Goal: Transaction & Acquisition: Purchase product/service

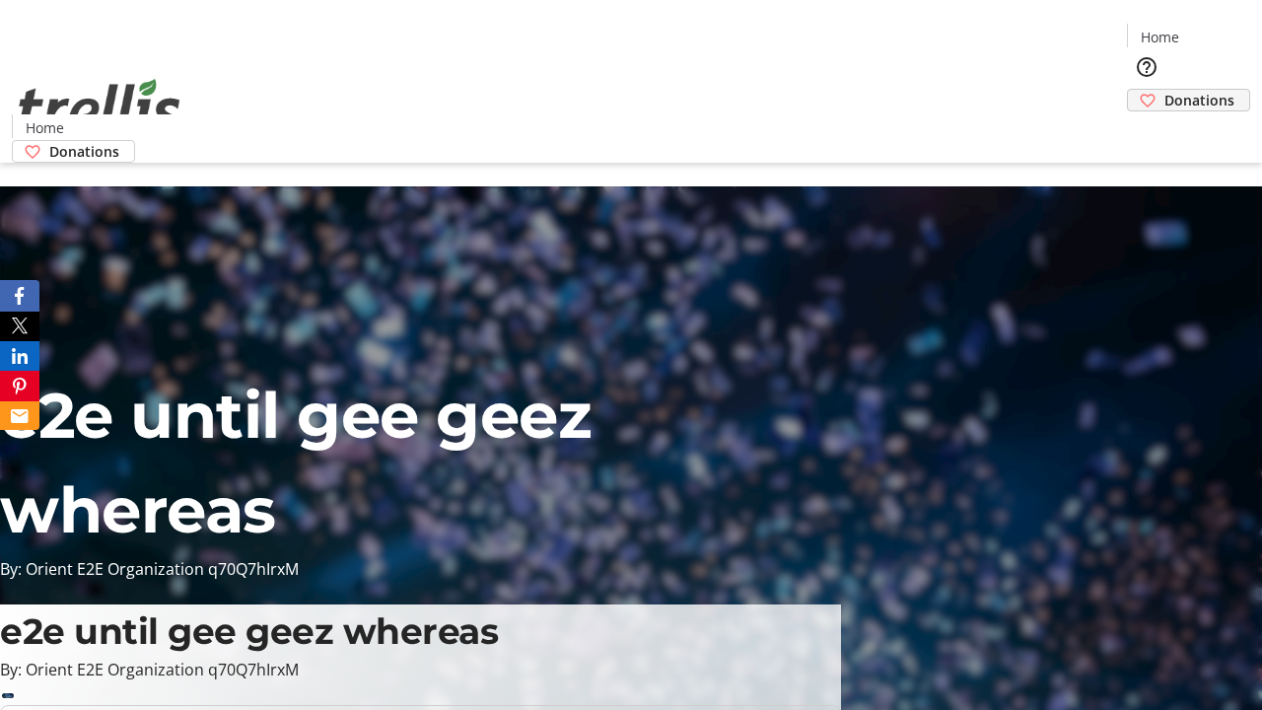
click at [1164, 90] on span "Donations" at bounding box center [1199, 100] width 70 height 21
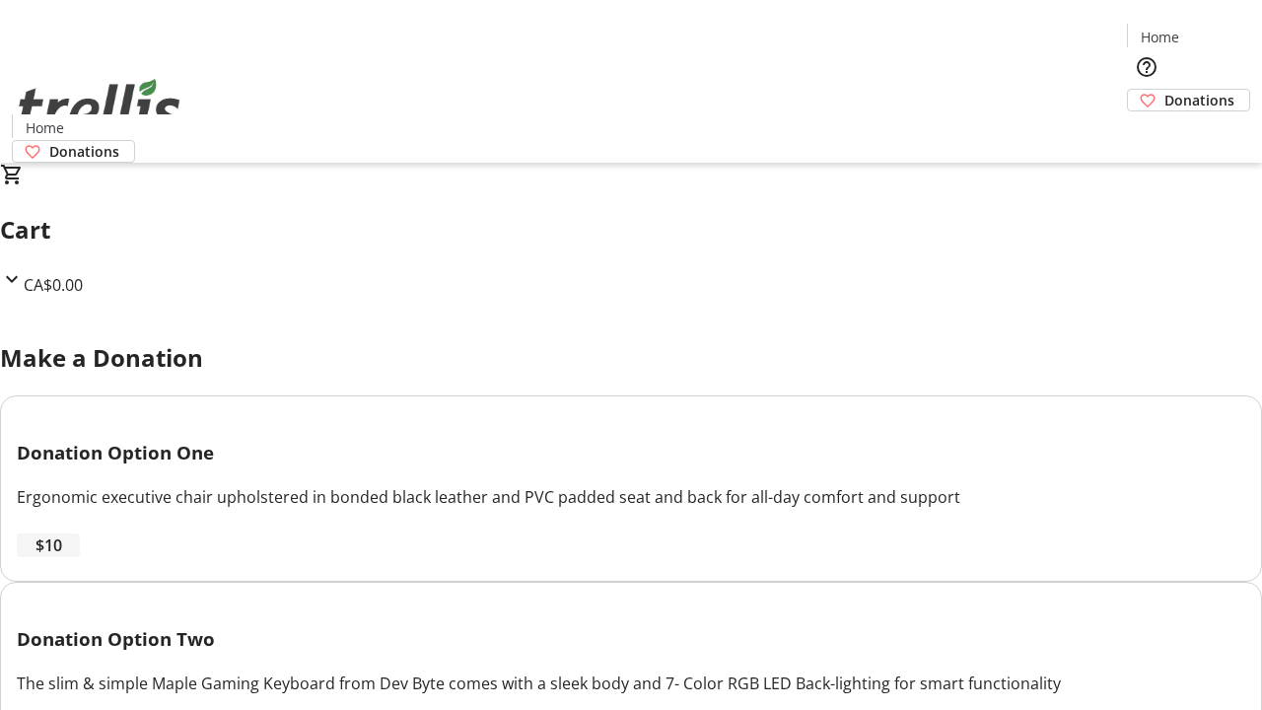
click at [62, 557] on span "$10" at bounding box center [48, 545] width 27 height 24
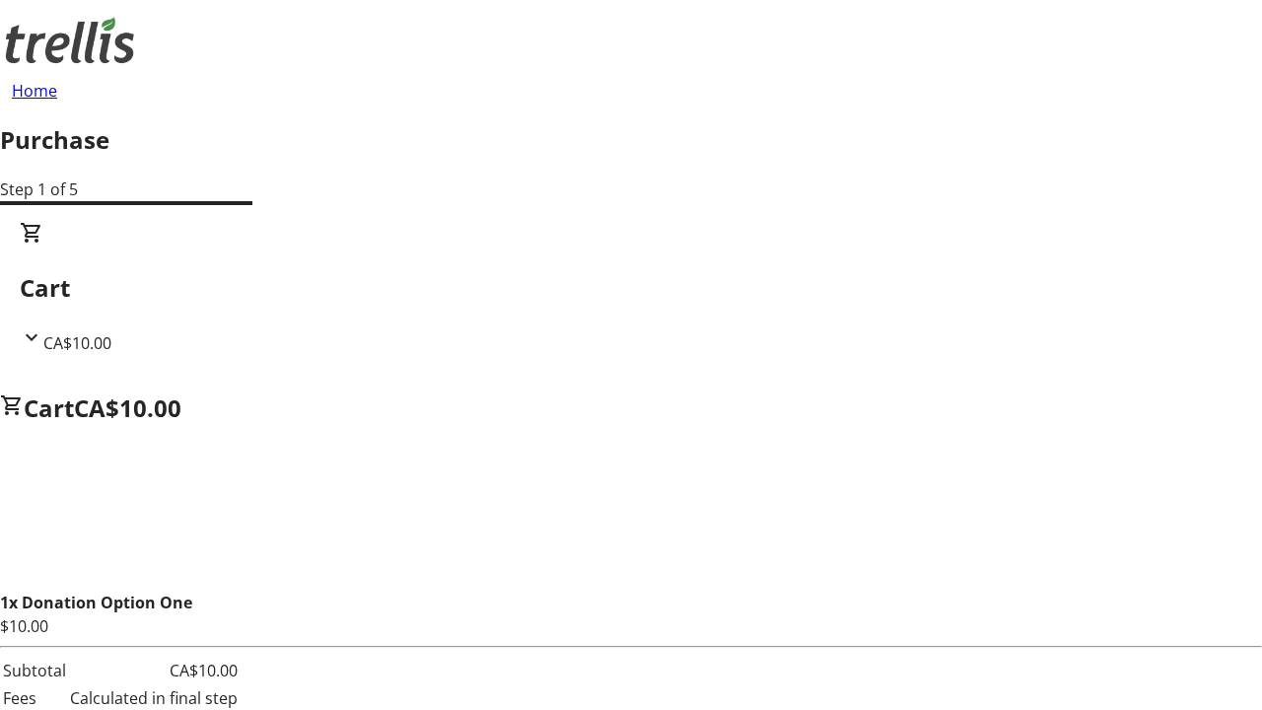
select select "CA"
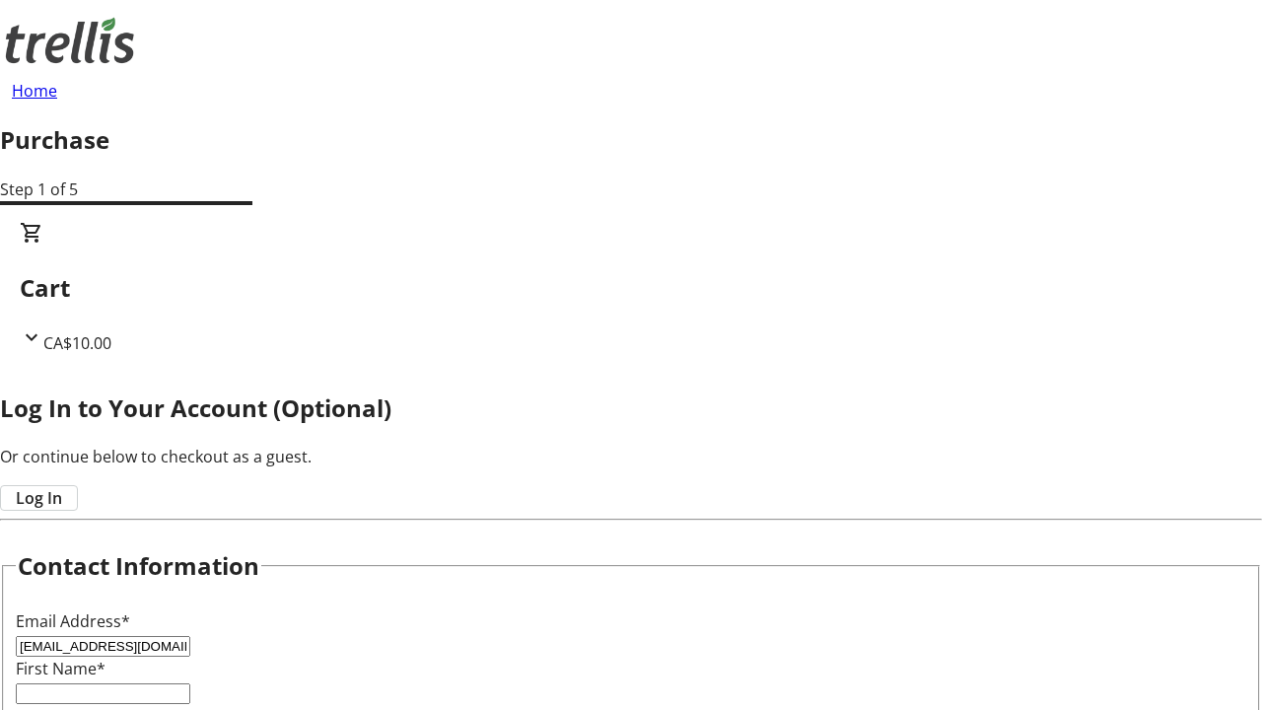
type input "[EMAIL_ADDRESS][DOMAIN_NAME]"
type input "[PERSON_NAME]"
type input "[STREET_ADDRESS][PERSON_NAME]"
type input "Kelowna"
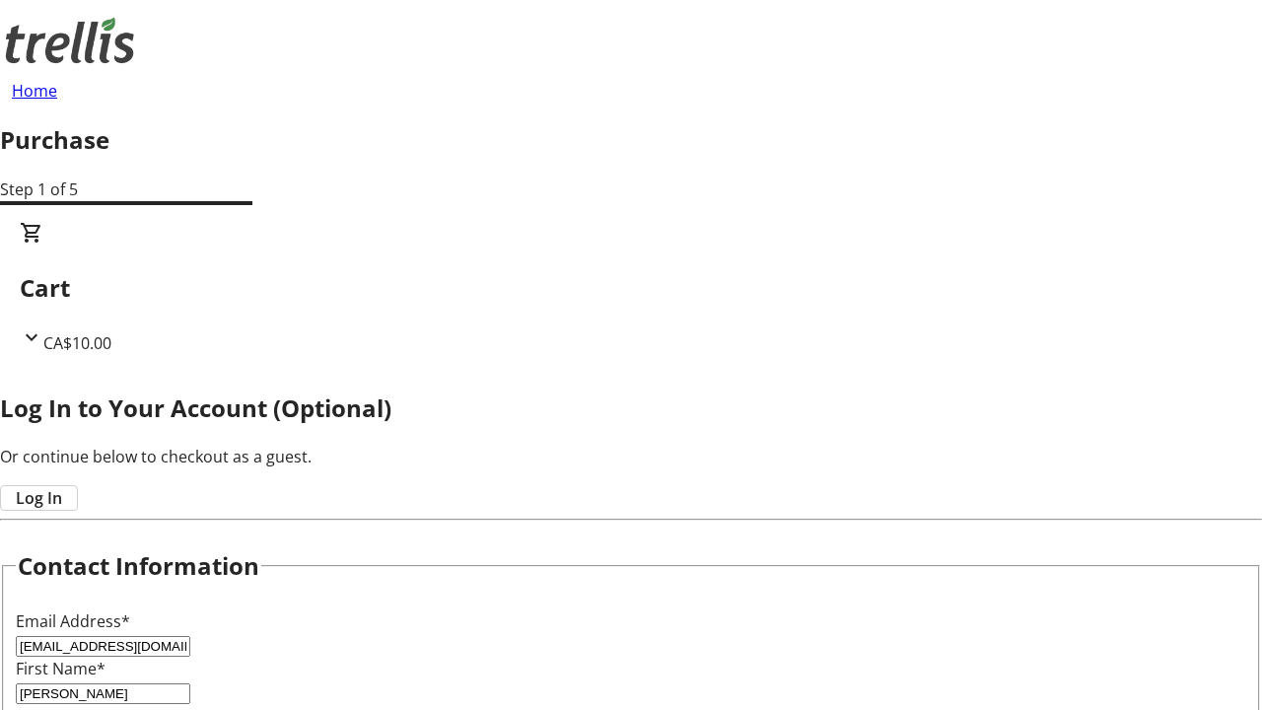
select select "BC"
type input "Kelowna"
type input "V1Y 0C2"
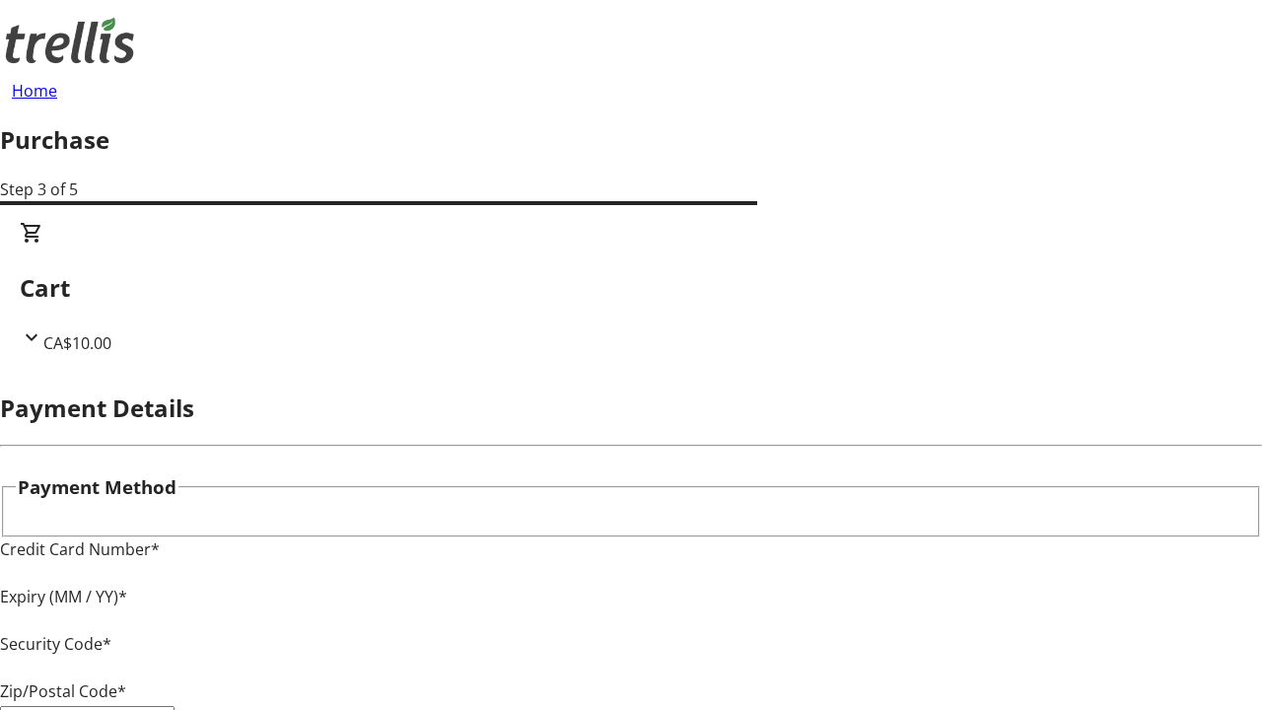
type input "V1Y 0C2"
